Goal: Transaction & Acquisition: Purchase product/service

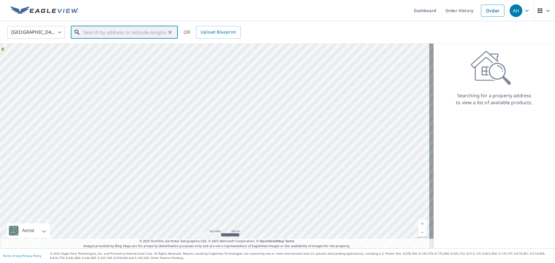
click at [127, 35] on input "text" at bounding box center [125, 32] width 82 height 16
paste input "[STREET_ADDRESS]"
click at [104, 51] on span "[STREET_ADDRESS]" at bounding box center [127, 49] width 91 height 7
type input "[STREET_ADDRESS]"
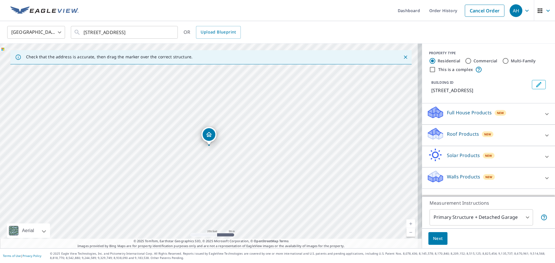
click at [442, 135] on div "Roof Products New" at bounding box center [483, 135] width 113 height 16
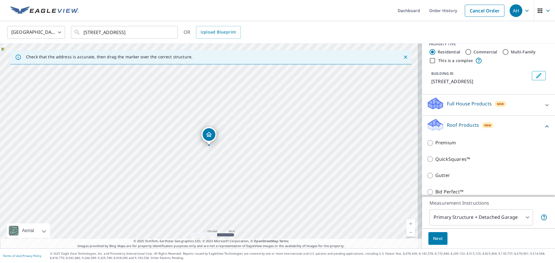
scroll to position [33, 0]
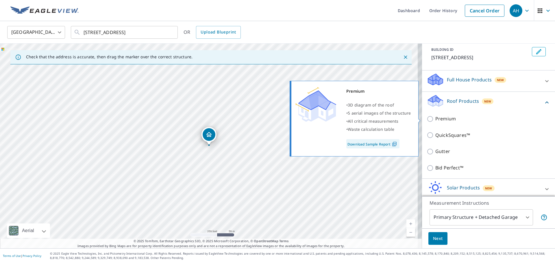
click at [435, 119] on p "Premium" at bounding box center [445, 118] width 21 height 7
click at [435, 119] on input "Premium" at bounding box center [431, 119] width 9 height 7
checkbox input "true"
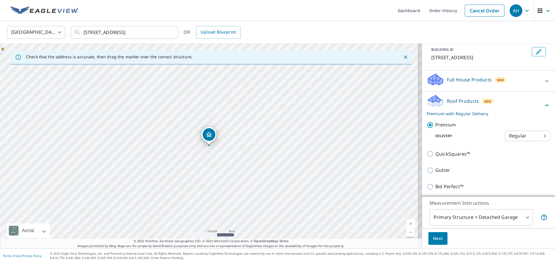
click at [434, 239] on span "Next" at bounding box center [438, 238] width 10 height 7
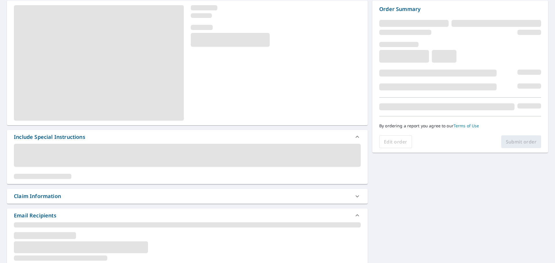
scroll to position [58, 0]
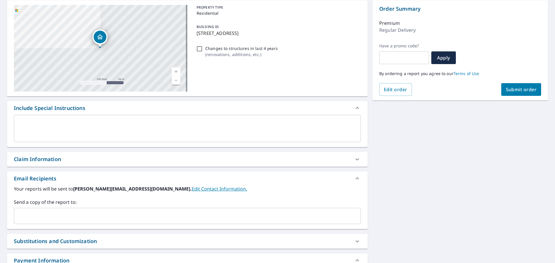
click at [87, 216] on input "text" at bounding box center [182, 216] width 333 height 11
paste input "[EMAIL_ADDRESS][DOMAIN_NAME]"
type input "[EMAIL_ADDRESS][DOMAIN_NAME]"
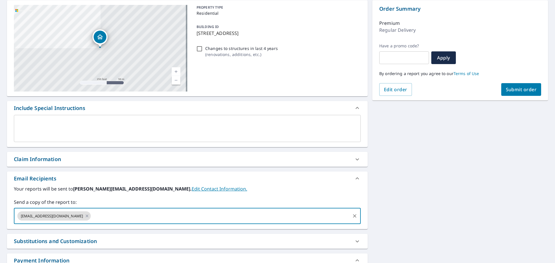
click at [520, 87] on span "Submit order" at bounding box center [521, 89] width 31 height 6
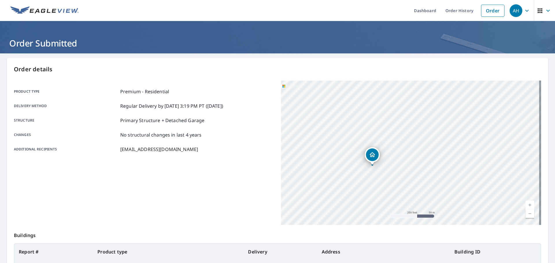
click at [489, 12] on link "Order" at bounding box center [492, 11] width 23 height 12
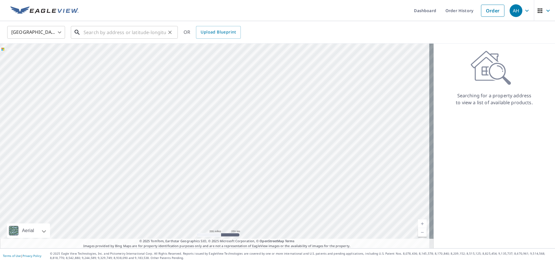
click at [115, 33] on input "text" at bounding box center [125, 32] width 82 height 16
paste input "[STREET_ADDRESS]"
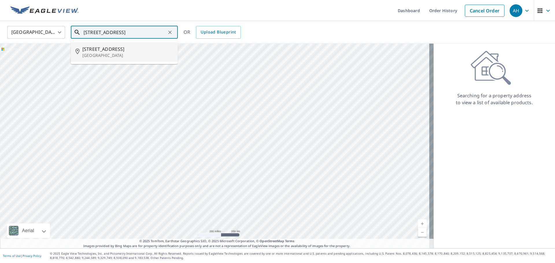
drag, startPoint x: 102, startPoint y: 52, endPoint x: 128, endPoint y: 51, distance: 26.1
click at [128, 51] on div "[STREET_ADDRESS]" at bounding box center [127, 52] width 91 height 13
type input "[STREET_ADDRESS]"
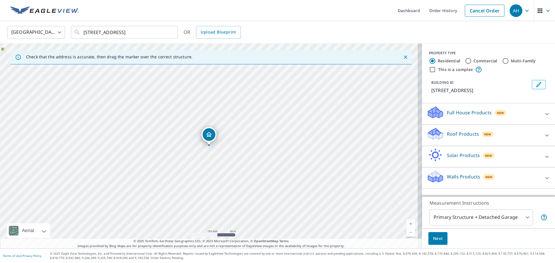
click at [437, 136] on icon at bounding box center [435, 136] width 15 height 7
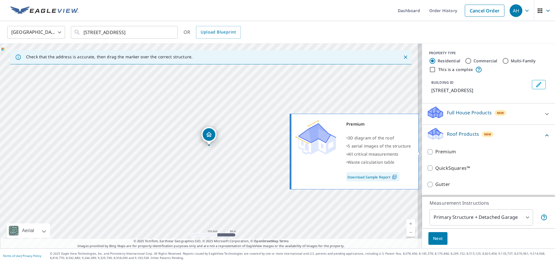
click at [428, 150] on input "Premium" at bounding box center [431, 152] width 9 height 7
checkbox input "true"
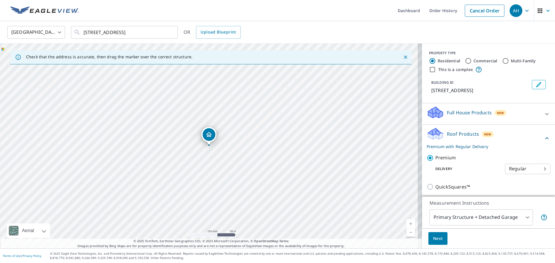
click at [435, 244] on button "Next" at bounding box center [437, 238] width 19 height 13
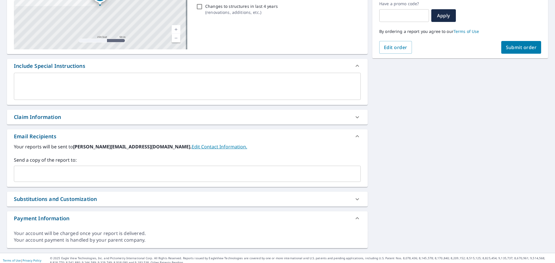
scroll to position [105, 0]
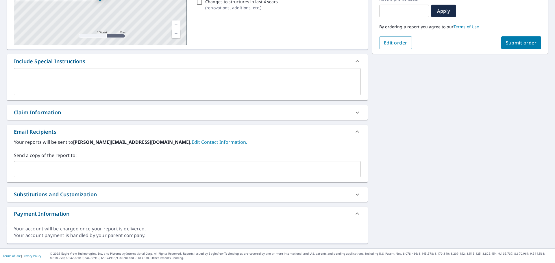
drag, startPoint x: 142, startPoint y: 173, endPoint x: 144, endPoint y: 175, distance: 3.9
click at [143, 173] on input "text" at bounding box center [182, 169] width 333 height 11
paste input "[EMAIL_ADDRESS][DOMAIN_NAME]"
type input "[EMAIL_ADDRESS][DOMAIN_NAME]"
click at [427, 224] on div "[STREET_ADDRESS] Aerial Road A standard road map Aerial A detailed look from ab…" at bounding box center [277, 99] width 555 height 300
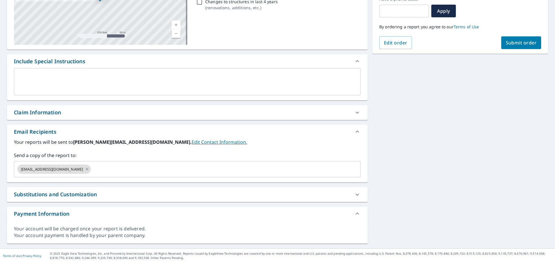
click at [522, 46] on button "Submit order" at bounding box center [521, 42] width 40 height 13
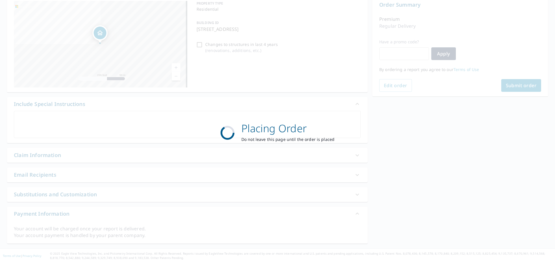
scroll to position [62, 0]
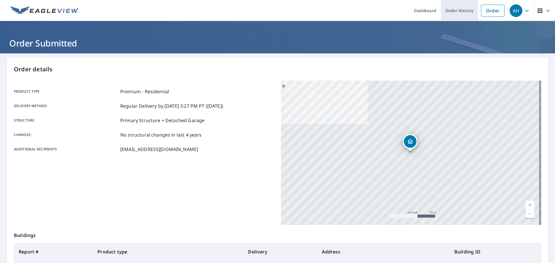
click at [457, 8] on link "Order History" at bounding box center [459, 10] width 37 height 21
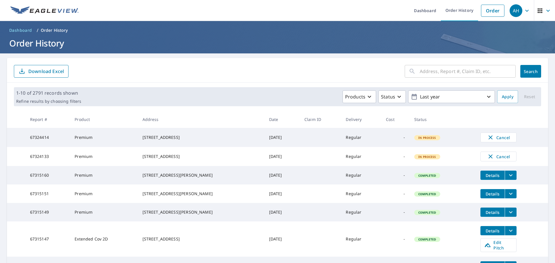
click at [452, 68] on input "text" at bounding box center [468, 71] width 96 height 16
paste input "[STREET_ADDRESS]"
type input "[STREET_ADDRESS]"
click button "Search" at bounding box center [530, 71] width 21 height 13
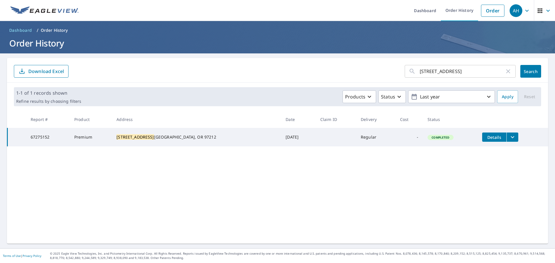
click at [509, 136] on icon "filesDropdownBtn-67275152" at bounding box center [512, 137] width 7 height 7
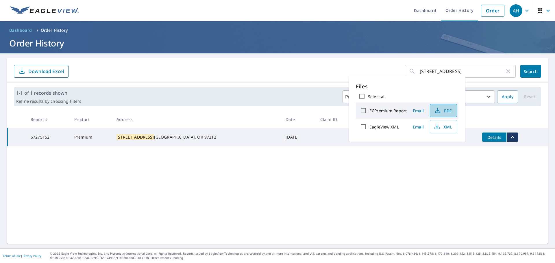
click at [450, 114] on span "PDF" at bounding box center [443, 110] width 19 height 7
drag, startPoint x: 464, startPoint y: 72, endPoint x: 348, endPoint y: 68, distance: 116.9
click at [370, 71] on form "[STREET_ADDRESS] ​ Search Download Excel" at bounding box center [277, 71] width 527 height 13
paste input "[STREET_ADDRESS]"
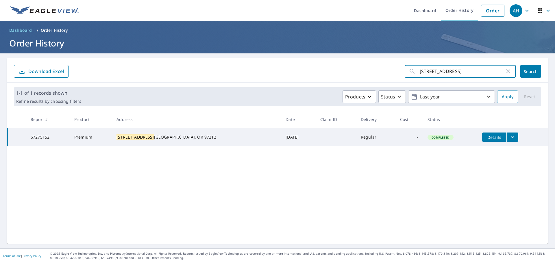
type input "[STREET_ADDRESS]"
click button "Search" at bounding box center [530, 71] width 21 height 13
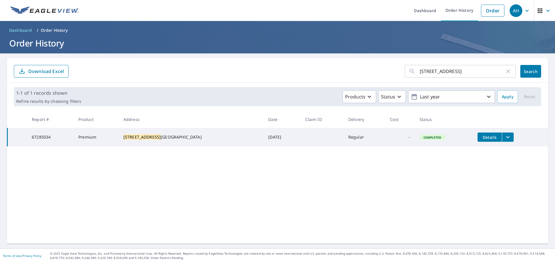
drag, startPoint x: 497, startPoint y: 134, endPoint x: 489, endPoint y: 128, distance: 10.5
click at [505, 134] on icon "filesDropdownBtn-67285034" at bounding box center [508, 137] width 7 height 7
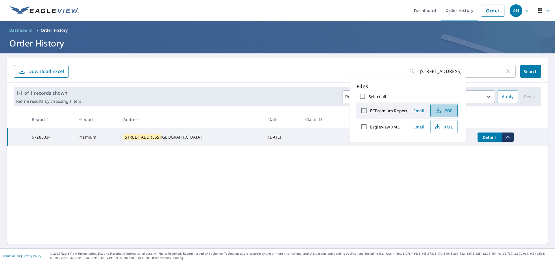
click at [451, 111] on span "PDF" at bounding box center [443, 110] width 19 height 7
click at [505, 73] on icon "button" at bounding box center [508, 71] width 7 height 7
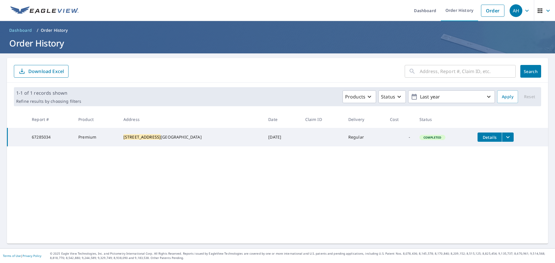
click at [476, 73] on input "text" at bounding box center [468, 71] width 96 height 16
paste input "[STREET_ADDRESS]"
type input "[STREET_ADDRESS]"
click button "Search" at bounding box center [530, 71] width 21 height 13
click at [503, 138] on button "filesDropdownBtn-67302506" at bounding box center [508, 137] width 12 height 9
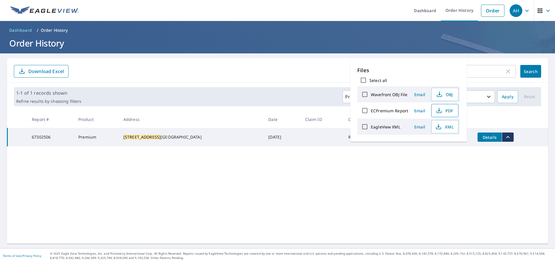
click at [449, 110] on span "PDF" at bounding box center [444, 110] width 19 height 7
click at [505, 73] on icon "button" at bounding box center [508, 71] width 7 height 7
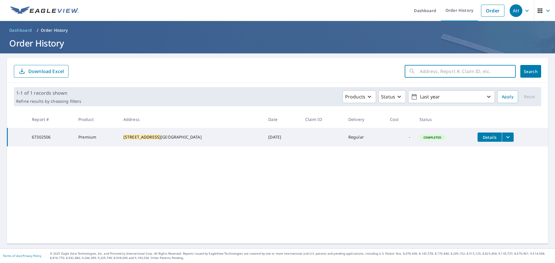
click at [481, 72] on input "text" at bounding box center [468, 71] width 96 height 16
paste input "114 Silver Tip Ln"
type input "114 Silver Tip Ln"
click button "Search" at bounding box center [530, 71] width 21 height 13
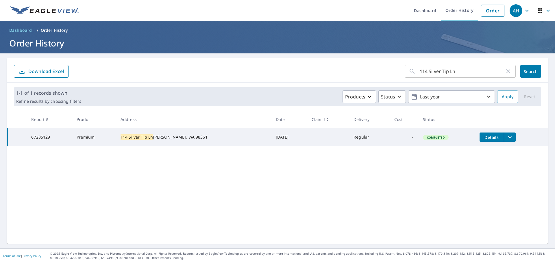
drag, startPoint x: 496, startPoint y: 140, endPoint x: 495, endPoint y: 136, distance: 3.7
click at [507, 140] on icon "filesDropdownBtn-67285129" at bounding box center [510, 137] width 7 height 7
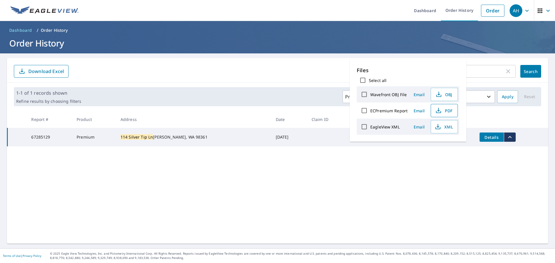
click at [450, 110] on span "PDF" at bounding box center [444, 110] width 19 height 7
click at [505, 72] on icon "button" at bounding box center [508, 71] width 7 height 7
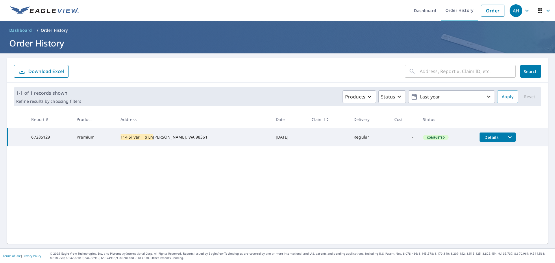
click at [485, 71] on input "text" at bounding box center [468, 71] width 96 height 16
paste input "[STREET_ADDRESS]"
type input "[STREET_ADDRESS]"
click button "Search" at bounding box center [530, 71] width 21 height 13
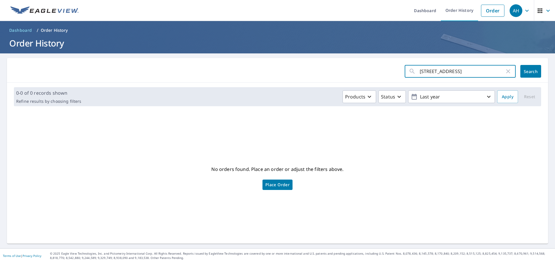
drag, startPoint x: 468, startPoint y: 75, endPoint x: 393, endPoint y: 62, distance: 75.3
click at [393, 62] on div "[STREET_ADDRESS] ​ Search" at bounding box center [277, 70] width 541 height 25
click at [428, 71] on input "[STREET_ADDRESS]" at bounding box center [462, 71] width 85 height 16
drag, startPoint x: 427, startPoint y: 71, endPoint x: 385, endPoint y: 71, distance: 42.2
click at [381, 71] on form "[STREET_ADDRESS] ​ Search" at bounding box center [277, 71] width 527 height 13
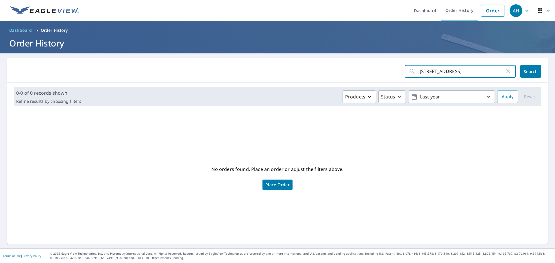
type input "Rich Road SE"
click button "Search" at bounding box center [530, 71] width 21 height 13
drag, startPoint x: 410, startPoint y: 72, endPoint x: 370, endPoint y: 69, distance: 40.0
click at [373, 71] on form "Rich Road SE ​ Search" at bounding box center [277, 71] width 527 height 13
type input "9347"
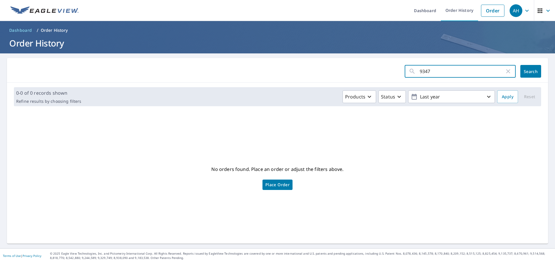
click button "Search" at bounding box center [530, 71] width 21 height 13
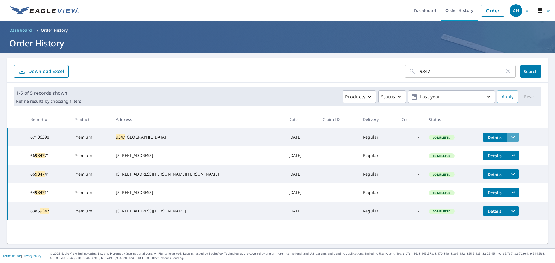
click at [510, 137] on icon "filesDropdownBtn-67106398" at bounding box center [513, 137] width 7 height 7
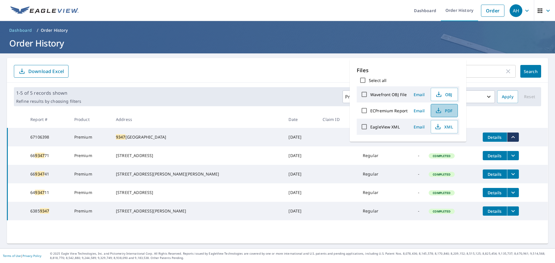
click at [446, 110] on span "PDF" at bounding box center [444, 110] width 19 height 7
drag, startPoint x: 490, startPoint y: 12, endPoint x: 468, endPoint y: 15, distance: 21.9
click at [490, 12] on link "Order" at bounding box center [492, 11] width 23 height 12
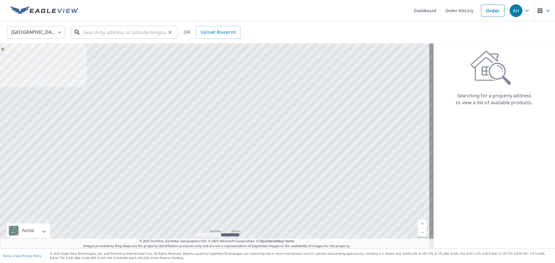
click at [139, 30] on input "text" at bounding box center [125, 32] width 82 height 16
paste input "[STREET_ADDRESS]"
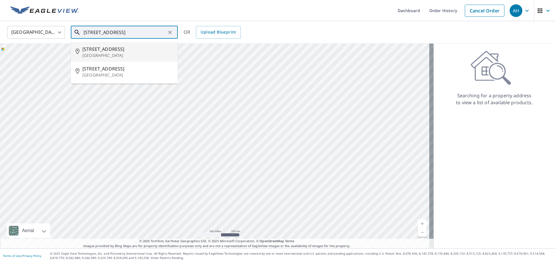
click at [108, 53] on p "[GEOGRAPHIC_DATA]" at bounding box center [127, 56] width 91 height 6
type input "[STREET_ADDRESS]"
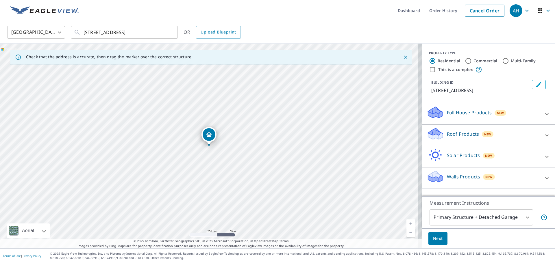
drag, startPoint x: 477, startPoint y: 137, endPoint x: 471, endPoint y: 143, distance: 9.0
click at [482, 137] on div "New" at bounding box center [488, 134] width 12 height 7
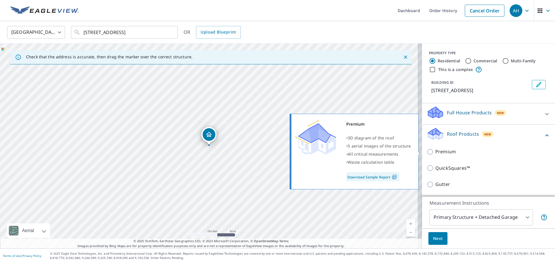
click at [456, 149] on label "Premium" at bounding box center [492, 151] width 115 height 7
click at [435, 149] on input "Premium" at bounding box center [431, 152] width 9 height 7
checkbox input "true"
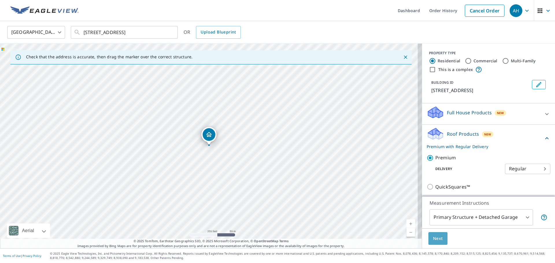
click at [433, 244] on button "Next" at bounding box center [437, 238] width 19 height 13
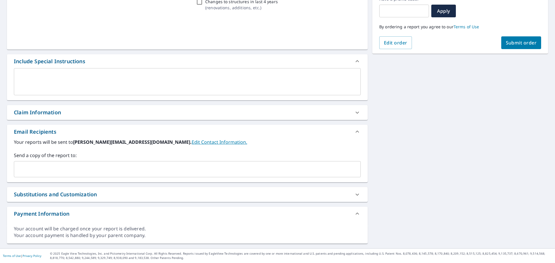
scroll to position [105, 0]
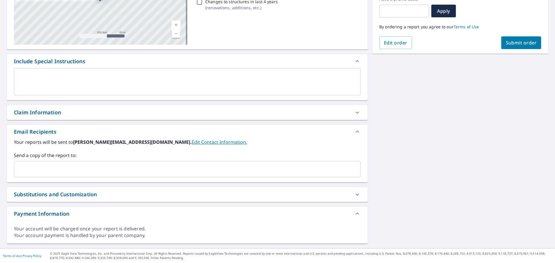
click at [49, 170] on input "text" at bounding box center [182, 169] width 333 height 11
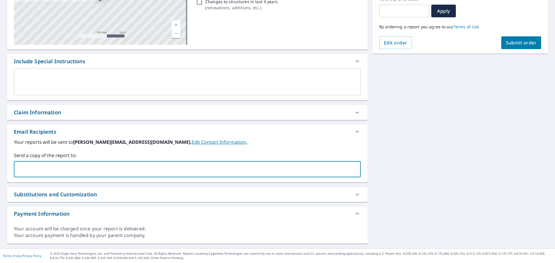
paste input "[EMAIL_ADDRESS][DOMAIN_NAME]"
type input "[EMAIL_ADDRESS][DOMAIN_NAME]"
click at [506, 43] on span "Submit order" at bounding box center [521, 43] width 31 height 6
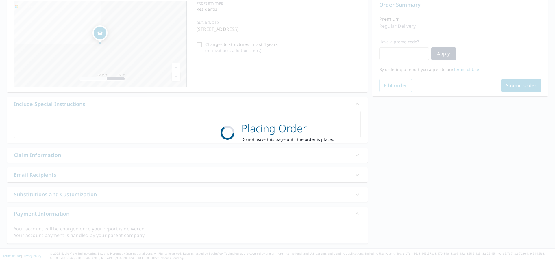
scroll to position [62, 0]
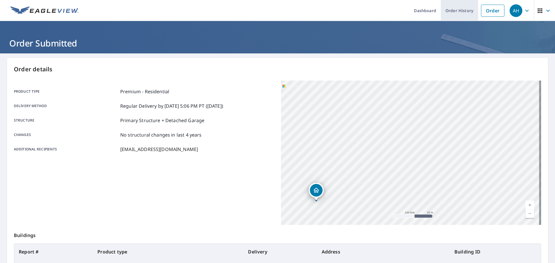
click at [458, 10] on link "Order History" at bounding box center [459, 10] width 37 height 21
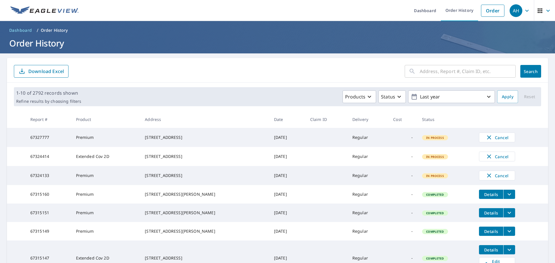
click at [449, 70] on input "text" at bounding box center [468, 71] width 96 height 16
paste input "[STREET_ADDRESS][PERSON_NAME]"
type input "[STREET_ADDRESS][PERSON_NAME]"
click button "Search" at bounding box center [530, 71] width 21 height 13
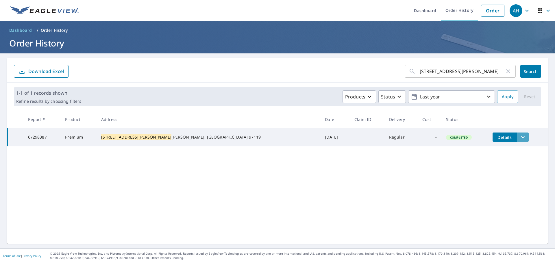
click at [520, 136] on icon "filesDropdownBtn-67298387" at bounding box center [523, 137] width 7 height 7
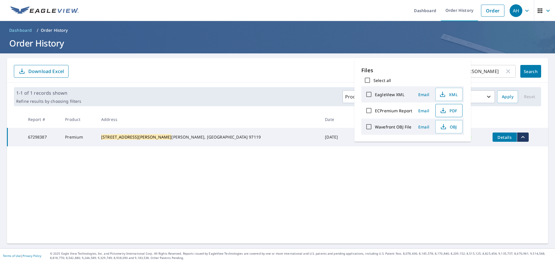
click at [454, 113] on span "PDF" at bounding box center [448, 110] width 19 height 7
click at [498, 163] on div "[STREET_ADDRESS][PERSON_NAME] ​ Search Download Excel 1-1 of 1 records shown Re…" at bounding box center [277, 151] width 541 height 186
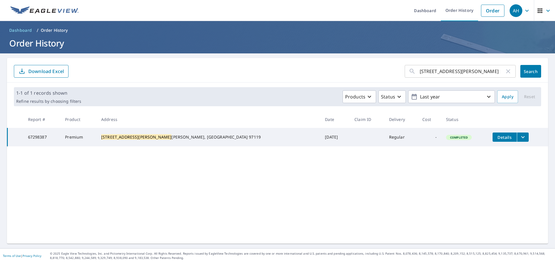
click at [505, 73] on icon "button" at bounding box center [508, 71] width 7 height 7
click at [459, 67] on input "text" at bounding box center [468, 71] width 96 height 16
paste input "[STREET_ADDRESS]"
type input "[STREET_ADDRESS]"
click button "Search" at bounding box center [530, 71] width 21 height 13
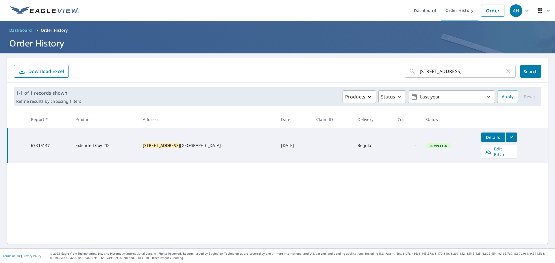
click at [510, 138] on icon "filesDropdownBtn-67315147" at bounding box center [511, 137] width 3 height 2
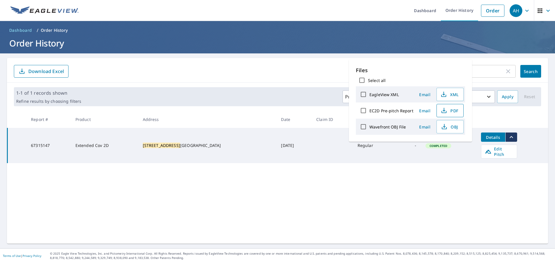
click at [451, 112] on span "PDF" at bounding box center [449, 110] width 19 height 7
click at [491, 12] on link "Order" at bounding box center [492, 11] width 23 height 12
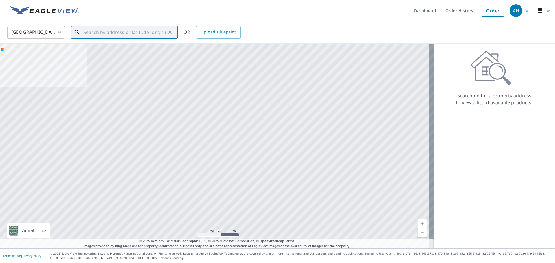
click at [150, 35] on input "text" at bounding box center [125, 32] width 82 height 16
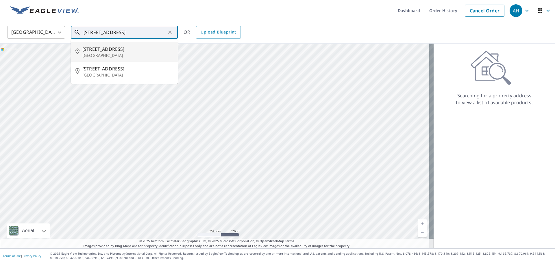
drag, startPoint x: 130, startPoint y: 33, endPoint x: 124, endPoint y: 33, distance: 5.8
click at [124, 33] on input "[STREET_ADDRESS]" at bounding box center [125, 32] width 82 height 16
click at [108, 50] on span "[STREET_ADDRESS]" at bounding box center [127, 49] width 91 height 7
type input "[STREET_ADDRESS]"
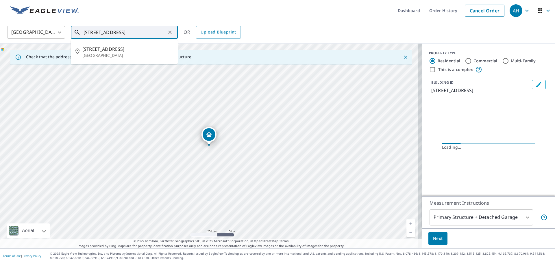
scroll to position [0, 7]
drag, startPoint x: 84, startPoint y: 33, endPoint x: 269, endPoint y: 46, distance: 185.8
click at [269, 46] on div "[GEOGRAPHIC_DATA] [GEOGRAPHIC_DATA] ​ [STREET_ADDRESS] ​ [STREET_ADDRESS] OR Up…" at bounding box center [277, 135] width 555 height 228
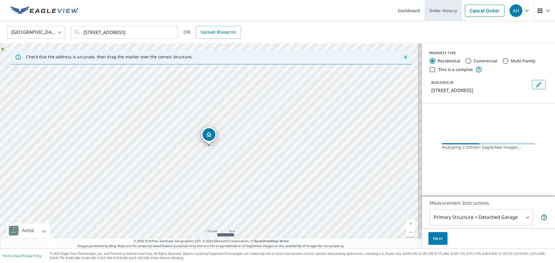
scroll to position [0, 0]
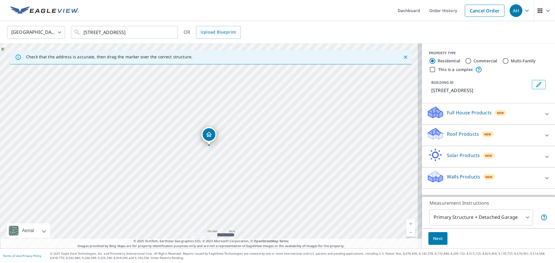
click at [466, 131] on p "Roof Products" at bounding box center [463, 134] width 32 height 7
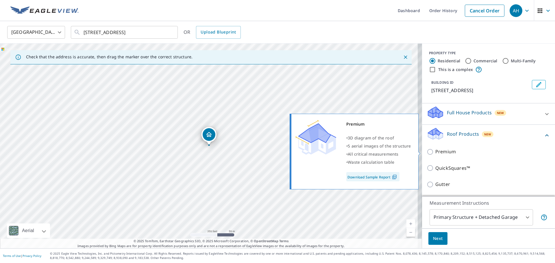
click at [442, 153] on p "Premium" at bounding box center [445, 151] width 21 height 7
click at [435, 153] on input "Premium" at bounding box center [431, 152] width 9 height 7
checkbox input "true"
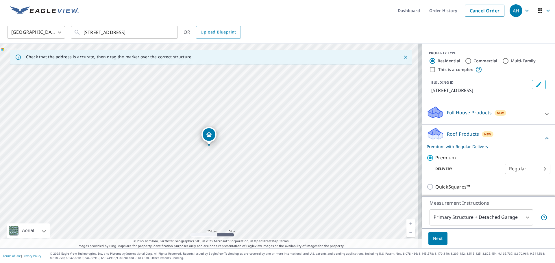
drag, startPoint x: 431, startPoint y: 240, endPoint x: 554, endPoint y: 210, distance: 126.5
click at [433, 240] on span "Next" at bounding box center [438, 238] width 10 height 7
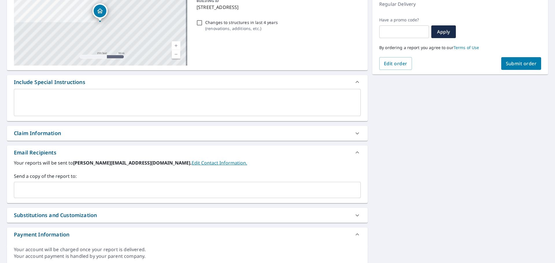
scroll to position [87, 0]
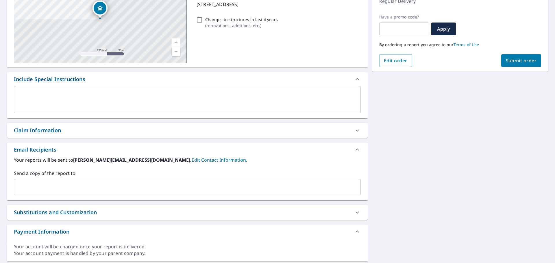
click at [67, 188] on input "text" at bounding box center [182, 187] width 333 height 11
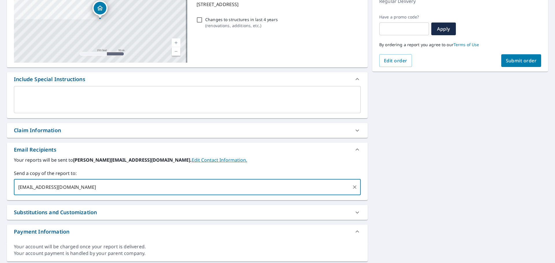
type input "[EMAIL_ADDRESS][DOMAIN_NAME]"
click at [513, 66] on button "Submit order" at bounding box center [521, 60] width 40 height 13
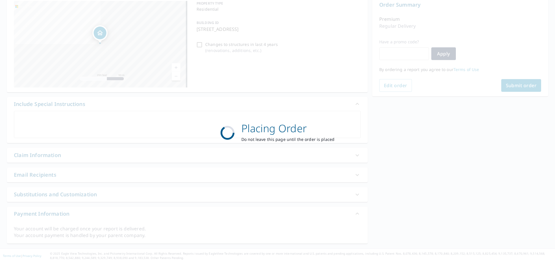
scroll to position [62, 0]
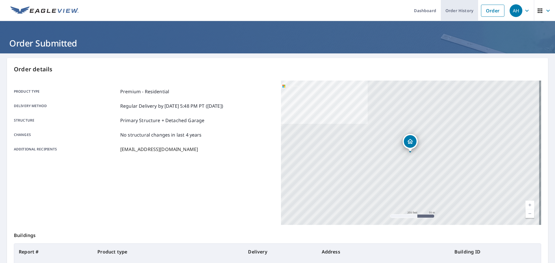
click at [449, 12] on link "Order History" at bounding box center [459, 10] width 37 height 21
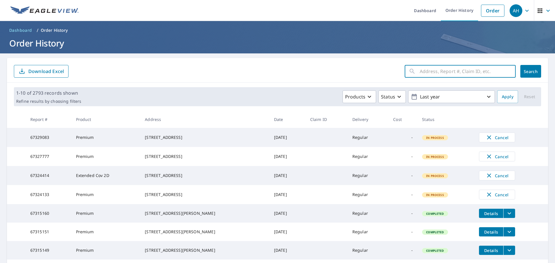
click at [473, 70] on input "text" at bounding box center [468, 71] width 96 height 16
paste input "[STREET_ADDRESS]"
type input "[STREET_ADDRESS]"
click button "Search" at bounding box center [530, 71] width 21 height 13
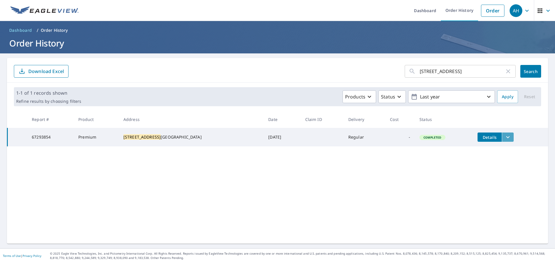
click at [502, 139] on button "filesDropdownBtn-67293854" at bounding box center [508, 137] width 12 height 9
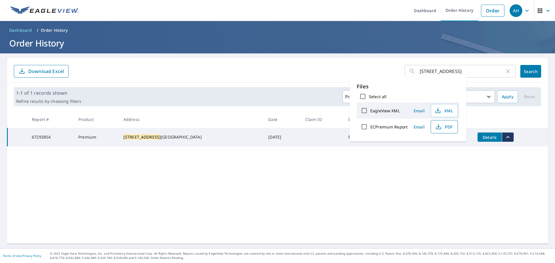
click at [447, 126] on span "PDF" at bounding box center [444, 126] width 19 height 7
drag, startPoint x: 482, startPoint y: 11, endPoint x: 404, endPoint y: 13, distance: 77.5
click at [482, 11] on link "Order" at bounding box center [492, 11] width 23 height 12
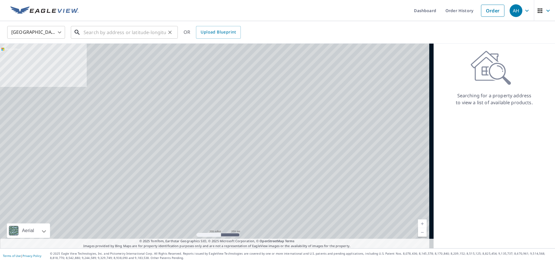
click at [140, 33] on input "text" at bounding box center [125, 32] width 82 height 16
paste input "[STREET_ADDRESS][US_STATE]"
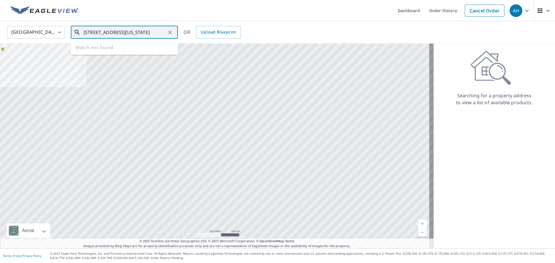
scroll to position [0, 2]
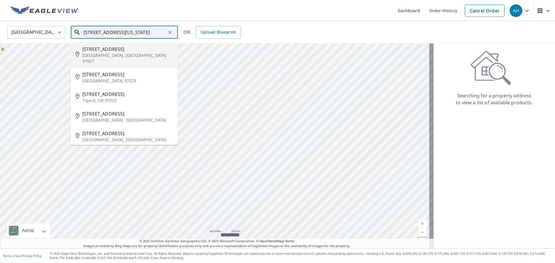
click at [127, 53] on p "[GEOGRAPHIC_DATA], [GEOGRAPHIC_DATA] 97007" at bounding box center [127, 59] width 91 height 12
type input "[STREET_ADDRESS]"
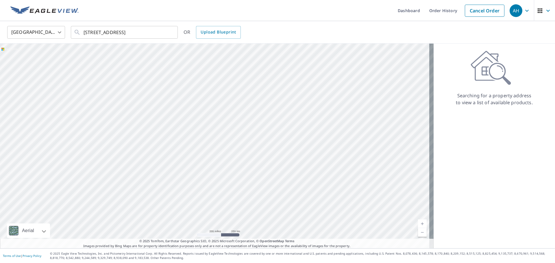
scroll to position [0, 0]
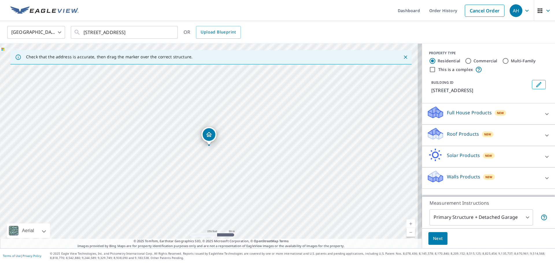
click at [447, 134] on p "Roof Products" at bounding box center [463, 134] width 32 height 7
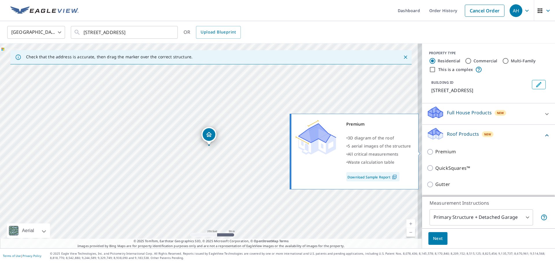
click at [444, 150] on p "Premium" at bounding box center [445, 151] width 21 height 7
click at [435, 150] on input "Premium" at bounding box center [431, 152] width 9 height 7
checkbox input "true"
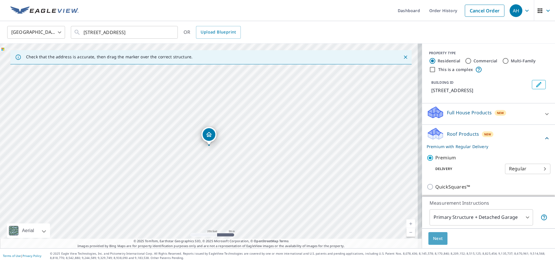
click at [441, 237] on button "Next" at bounding box center [437, 238] width 19 height 13
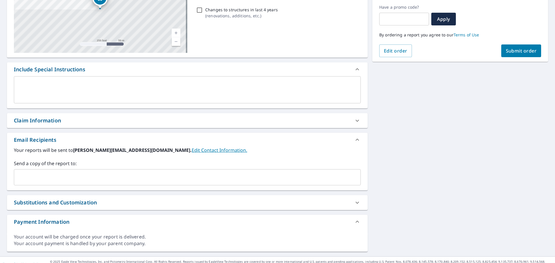
scroll to position [105, 0]
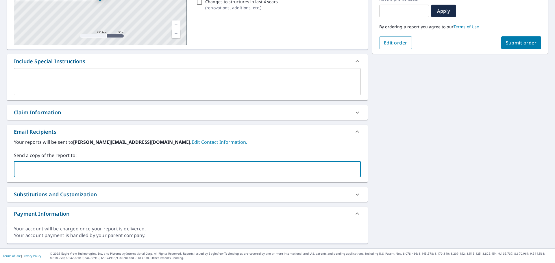
click at [81, 174] on input "text" at bounding box center [182, 169] width 333 height 11
paste input "[EMAIL_ADDRESS][DOMAIN_NAME]"
type input "[EMAIL_ADDRESS][DOMAIN_NAME]"
click at [514, 39] on button "Submit order" at bounding box center [521, 42] width 40 height 13
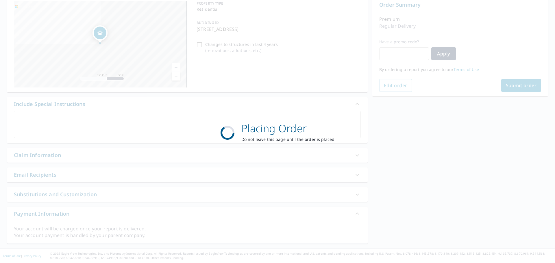
scroll to position [62, 0]
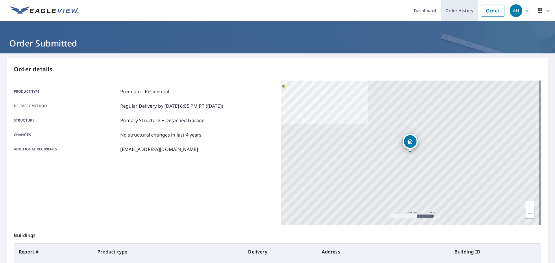
click at [448, 9] on link "Order History" at bounding box center [459, 10] width 37 height 21
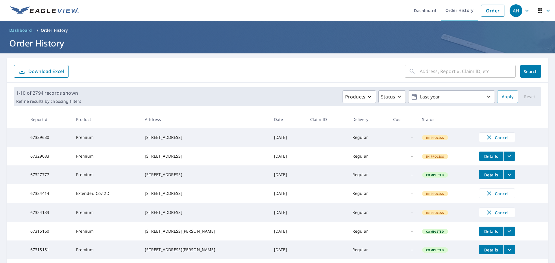
click at [477, 71] on input "text" at bounding box center [468, 71] width 96 height 16
paste input "[STREET_ADDRESS]"
type input "[STREET_ADDRESS]"
click button "Search" at bounding box center [530, 71] width 21 height 13
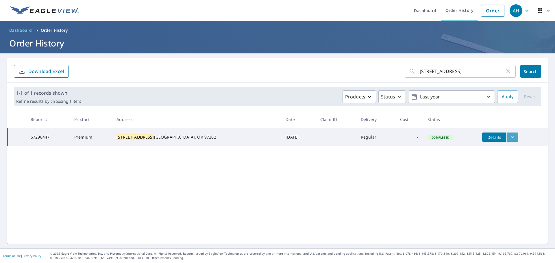
click at [509, 137] on icon "filesDropdownBtn-67298447" at bounding box center [512, 137] width 7 height 7
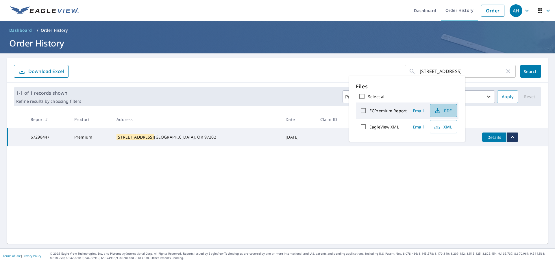
click at [455, 114] on button "PDF" at bounding box center [443, 110] width 27 height 13
drag, startPoint x: 504, startPoint y: 72, endPoint x: 473, endPoint y: 71, distance: 31.2
click at [505, 72] on icon "button" at bounding box center [508, 71] width 7 height 7
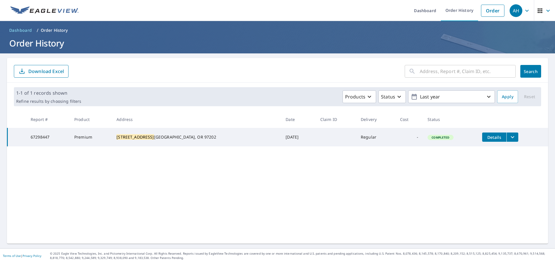
click at [472, 71] on input "text" at bounding box center [468, 71] width 96 height 16
paste input "[STREET_ADDRESS]"
type input "[STREET_ADDRESS]"
click button "Search" at bounding box center [530, 71] width 21 height 13
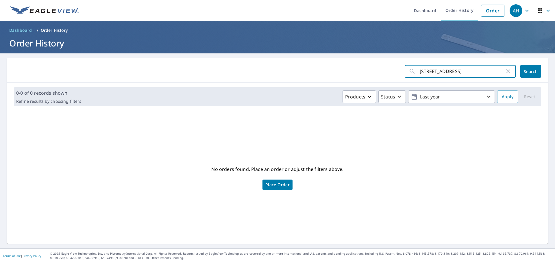
drag, startPoint x: 490, startPoint y: 73, endPoint x: 361, endPoint y: 63, distance: 129.9
click at [365, 63] on div "[STREET_ADDRESS] ​ Search" at bounding box center [277, 70] width 541 height 25
paste input "[STREET_ADDRESS][PERSON_NAME]"
type input "[STREET_ADDRESS][PERSON_NAME]"
click button "Search" at bounding box center [530, 71] width 21 height 13
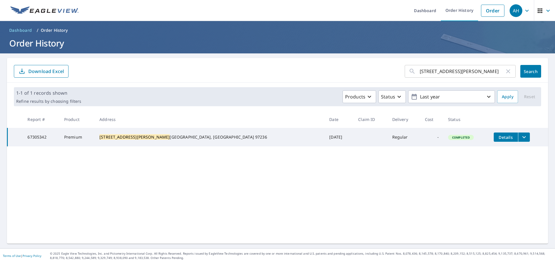
click at [503, 137] on td "Details" at bounding box center [518, 137] width 59 height 19
click at [521, 137] on icon "filesDropdownBtn-67305342" at bounding box center [524, 137] width 7 height 7
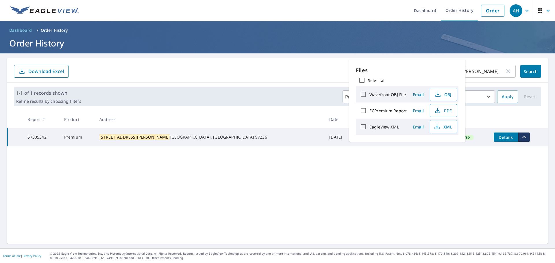
click at [446, 112] on span "PDF" at bounding box center [443, 110] width 19 height 7
drag, startPoint x: 507, startPoint y: 70, endPoint x: 481, endPoint y: 71, distance: 25.5
click at [505, 71] on icon "button" at bounding box center [508, 71] width 7 height 7
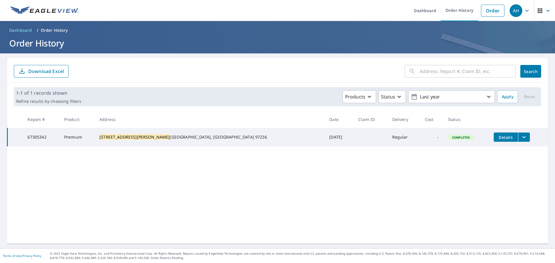
click at [480, 71] on input "text" at bounding box center [468, 71] width 96 height 16
paste input "[STREET_ADDRESS][PERSON_NAME]"
type input "[STREET_ADDRESS][PERSON_NAME]"
click button "Search" at bounding box center [530, 71] width 21 height 13
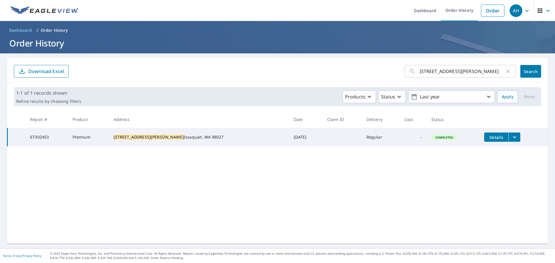
click at [511, 134] on icon "filesDropdownBtn-67302453" at bounding box center [514, 137] width 7 height 7
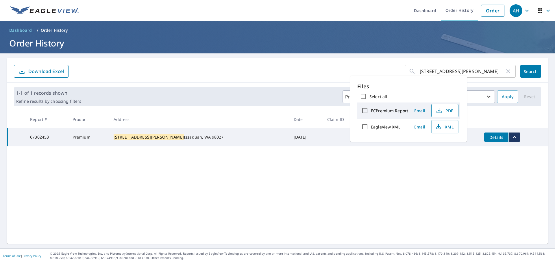
click at [444, 110] on span "PDF" at bounding box center [444, 110] width 19 height 7
click at [507, 72] on icon "button" at bounding box center [508, 71] width 7 height 7
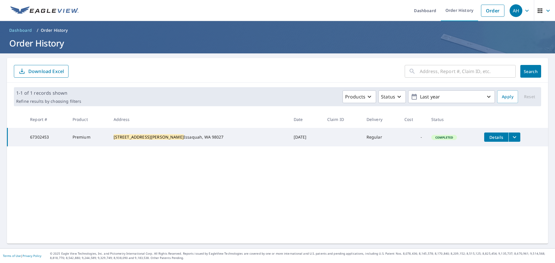
drag, startPoint x: 400, startPoint y: 173, endPoint x: 400, endPoint y: 163, distance: 10.1
click at [400, 163] on div "​ Search Download Excel 1-1 of 1 records shown Refine results by choosing filte…" at bounding box center [277, 151] width 541 height 186
drag, startPoint x: 483, startPoint y: 12, endPoint x: 443, endPoint y: 0, distance: 41.6
click at [483, 12] on link "Order" at bounding box center [492, 11] width 23 height 12
